Goal: Information Seeking & Learning: Learn about a topic

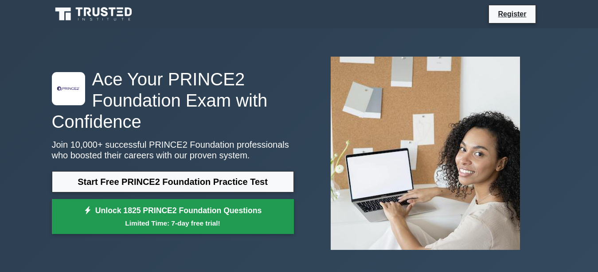
click at [228, 227] on small "Limited Time: 7-day free trial!" at bounding box center [173, 223] width 220 height 10
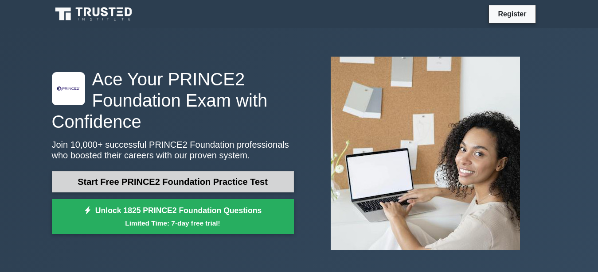
click at [224, 187] on link "Start Free PRINCE2 Foundation Practice Test" at bounding box center [173, 181] width 242 height 21
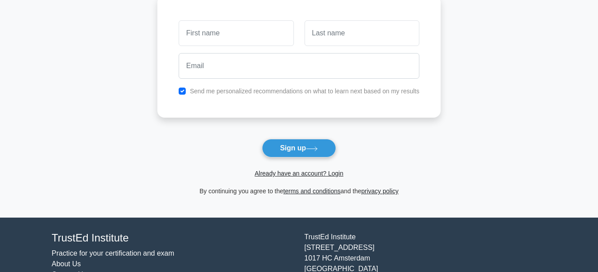
scroll to position [27, 0]
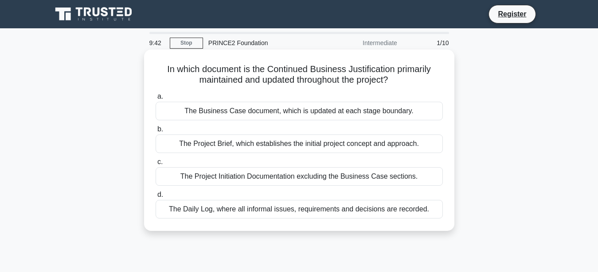
click at [356, 116] on div "The Business Case document, which is updated at each stage boundary." at bounding box center [299, 111] width 287 height 19
click at [156, 100] on input "a. The Business Case document, which is updated at each stage boundary." at bounding box center [156, 97] width 0 height 6
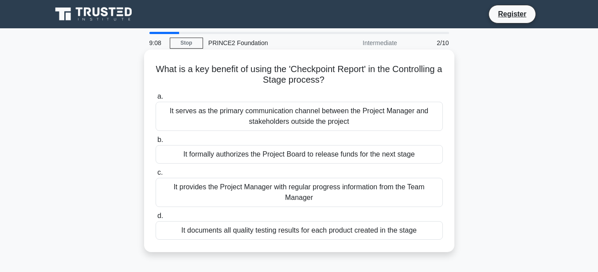
click at [327, 191] on div "It provides the Project Manager with regular progress information from the Team…" at bounding box center [299, 192] width 287 height 29
click at [156, 176] on input "c. It provides the Project Manager with regular progress information from the T…" at bounding box center [156, 173] width 0 height 6
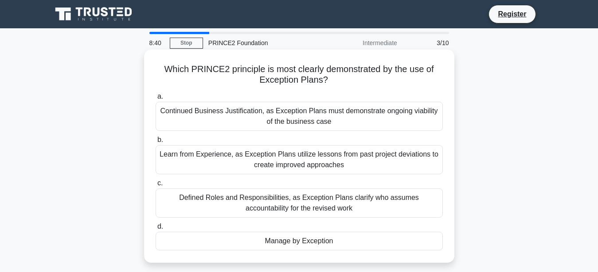
click at [301, 243] on div "Manage by Exception" at bounding box center [299, 241] width 287 height 19
click at [156, 230] on input "d. Manage by Exception" at bounding box center [156, 227] width 0 height 6
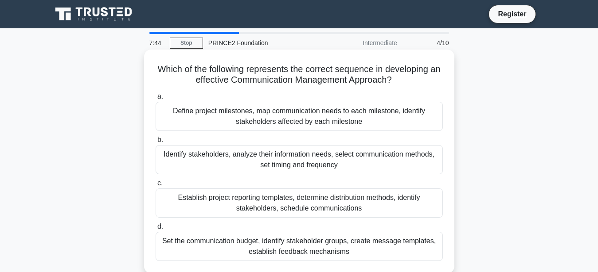
click at [321, 170] on div "Identify stakeholders, analyze their information needs, select communication me…" at bounding box center [299, 159] width 287 height 29
click at [156, 143] on input "b. Identify stakeholders, analyze their information needs, select communication…" at bounding box center [156, 140] width 0 height 6
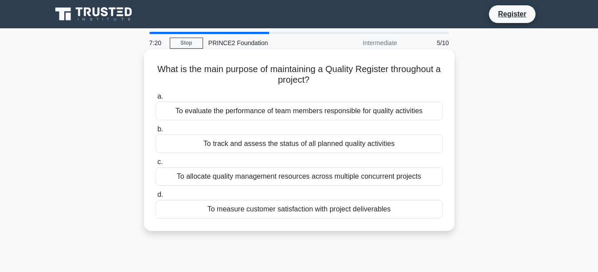
click at [258, 147] on div "To track and assess the status of all planned quality activities" at bounding box center [299, 144] width 287 height 19
click at [156, 132] on input "b. To track and assess the status of all planned quality activities" at bounding box center [156, 130] width 0 height 6
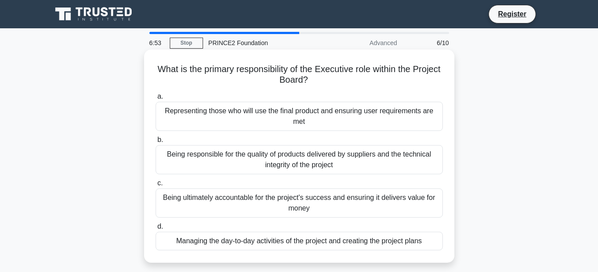
click at [301, 211] on div "Being ultimately accountable for the project's success and ensuring it delivers…" at bounding box center [299, 203] width 287 height 29
click at [156, 187] on input "c. Being ultimately accountable for the project's success and ensuring it deliv…" at bounding box center [156, 184] width 0 height 6
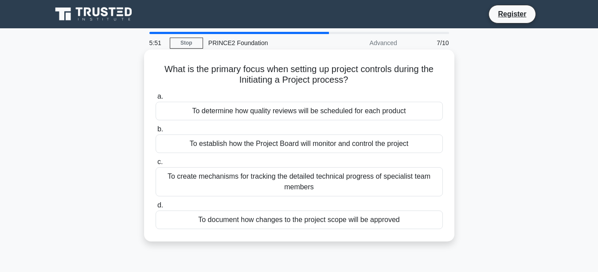
click at [331, 147] on div "To establish how the Project Board will monitor and control the project" at bounding box center [299, 144] width 287 height 19
click at [156, 132] on input "b. To establish how the Project Board will monitor and control the project" at bounding box center [156, 130] width 0 height 6
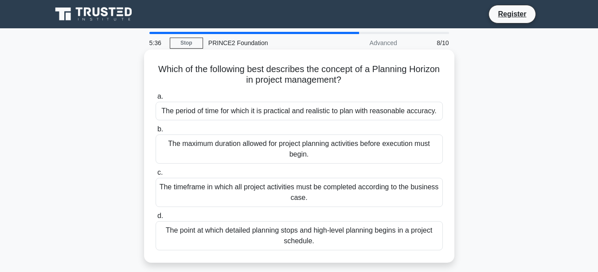
click at [369, 110] on div "The period of time for which it is practical and realistic to plan with reasona…" at bounding box center [299, 111] width 287 height 19
click at [156, 100] on input "a. The period of time for which it is practical and realistic to plan with reas…" at bounding box center [156, 97] width 0 height 6
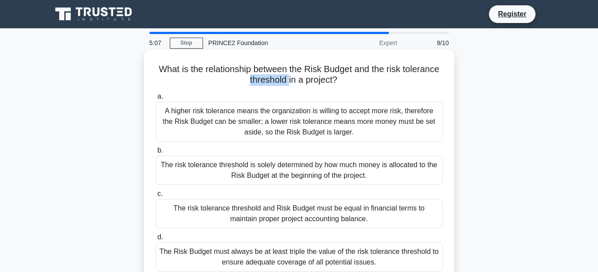
drag, startPoint x: 247, startPoint y: 83, endPoint x: 288, endPoint y: 83, distance: 40.8
click at [288, 83] on h5 "What is the relationship between the Risk Budget and the risk tolerance thresho…" at bounding box center [299, 75] width 289 height 22
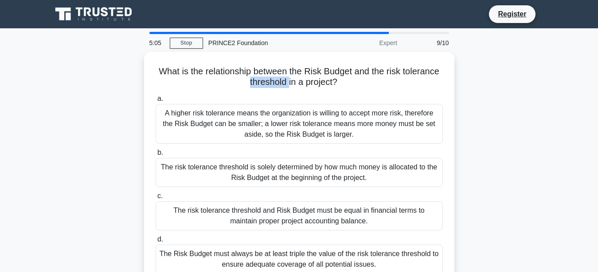
copy h5 "threshold"
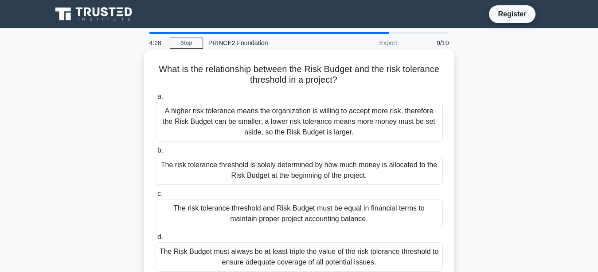
click at [269, 173] on div "The risk tolerance threshold is solely determined by how much money is allocate…" at bounding box center [299, 170] width 287 height 29
click at [156, 154] on input "b. The risk tolerance threshold is solely determined by how much money is alloc…" at bounding box center [156, 151] width 0 height 6
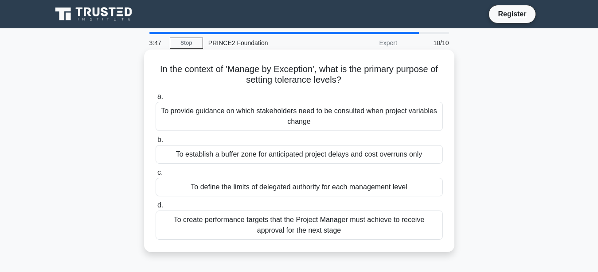
click at [279, 157] on div "To establish a buffer zone for anticipated project delays and cost overruns only" at bounding box center [299, 154] width 287 height 19
click at [156, 143] on input "b. To establish a buffer zone for anticipated project delays and cost overruns …" at bounding box center [156, 140] width 0 height 6
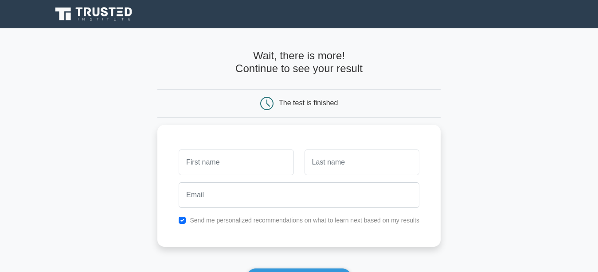
scroll to position [45, 0]
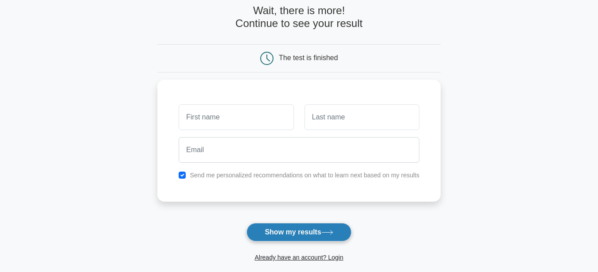
click at [284, 239] on button "Show my results" at bounding box center [298, 232] width 105 height 19
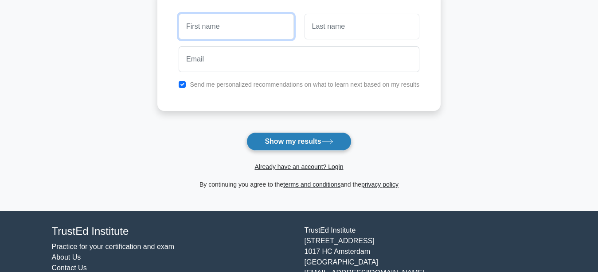
scroll to position [173, 0]
